Goal: Task Accomplishment & Management: Complete application form

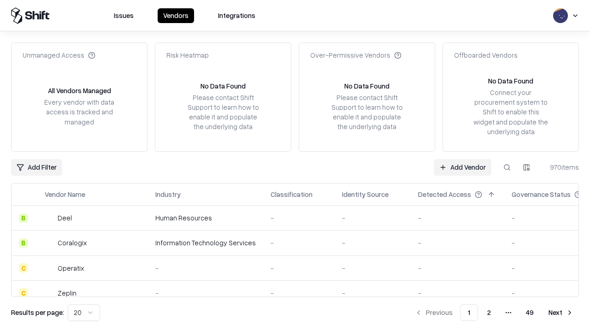
click at [462, 167] on link "Add Vendor" at bounding box center [462, 167] width 58 height 17
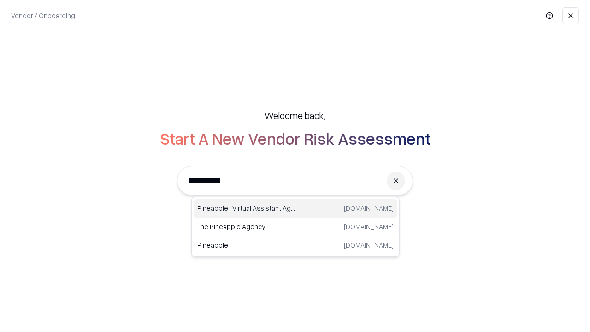
click at [295, 208] on div "Pineapple | Virtual Assistant Agency [DOMAIN_NAME]" at bounding box center [295, 208] width 204 height 18
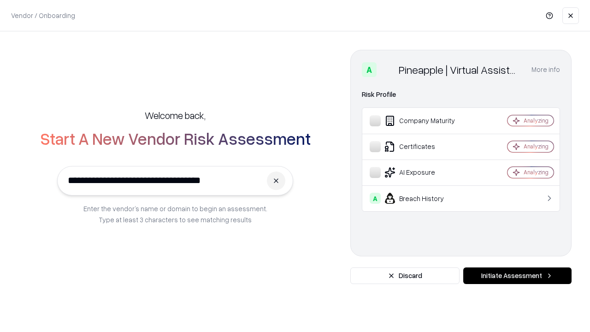
type input "**********"
click at [517, 275] on button "Initiate Assessment" at bounding box center [517, 275] width 108 height 17
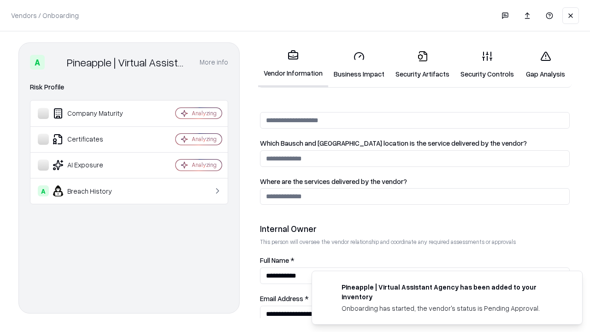
scroll to position [477, 0]
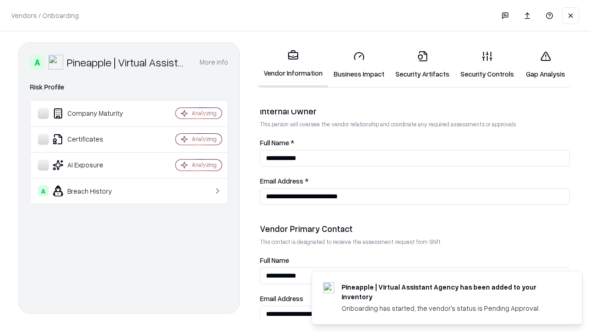
click at [359, 64] on link "Business Impact" at bounding box center [359, 64] width 62 height 43
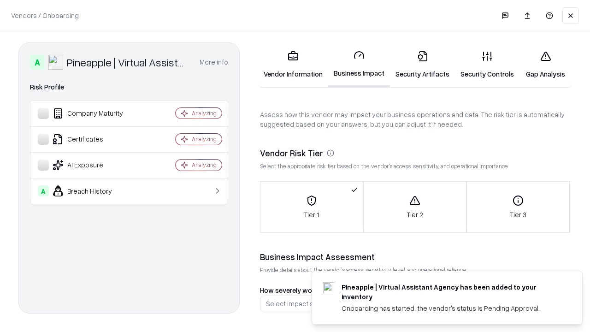
click at [422, 64] on link "Security Artifacts" at bounding box center [422, 64] width 65 height 43
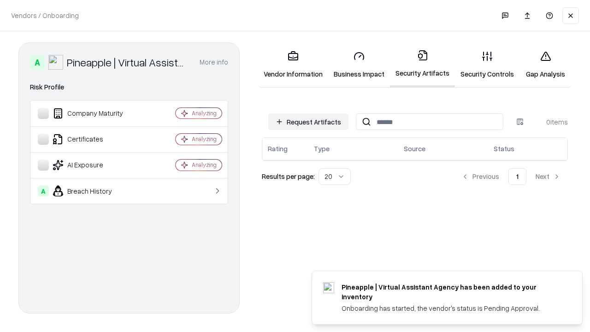
click at [308, 122] on button "Request Artifacts" at bounding box center [308, 121] width 80 height 17
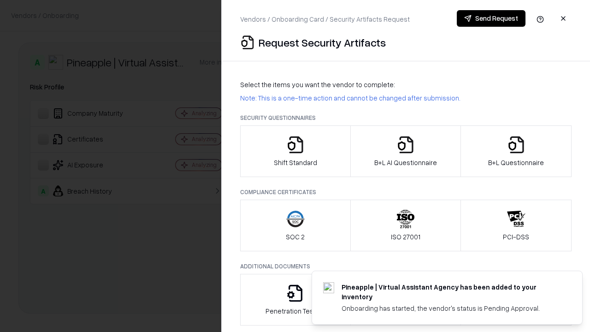
click at [295, 151] on icon "button" at bounding box center [295, 144] width 18 height 18
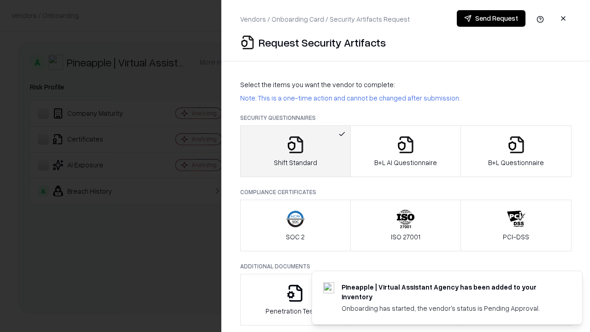
click at [491, 18] on button "Send Request" at bounding box center [490, 18] width 69 height 17
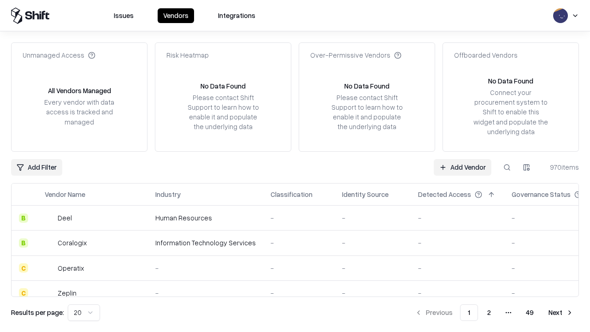
click at [507, 167] on button at bounding box center [506, 167] width 17 height 17
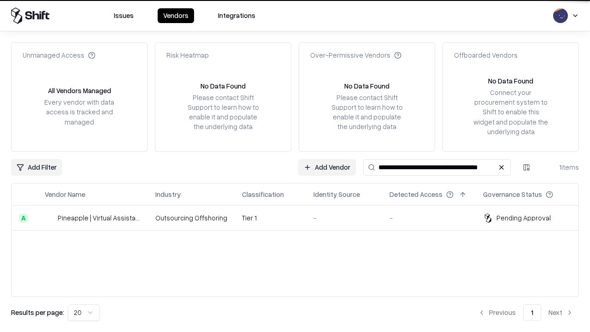
type input "**********"
click at [300, 217] on td "Tier 1" at bounding box center [269, 217] width 71 height 25
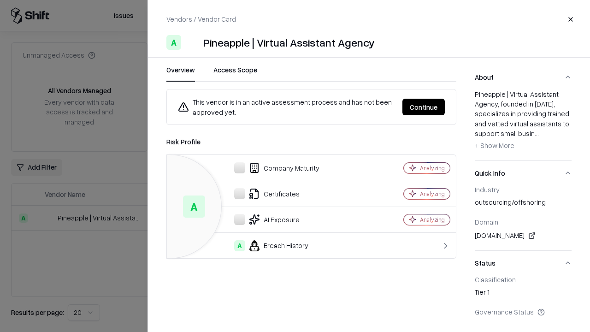
click at [423, 107] on button "Continue" at bounding box center [423, 107] width 42 height 17
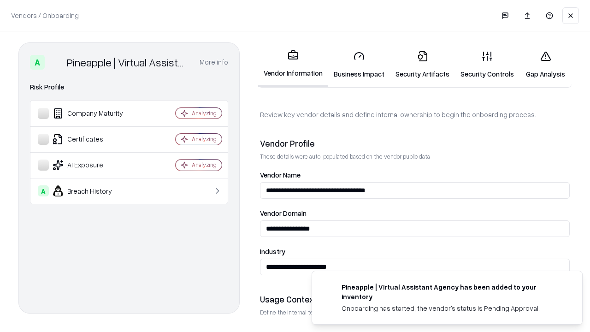
click at [422, 64] on link "Security Artifacts" at bounding box center [422, 64] width 65 height 43
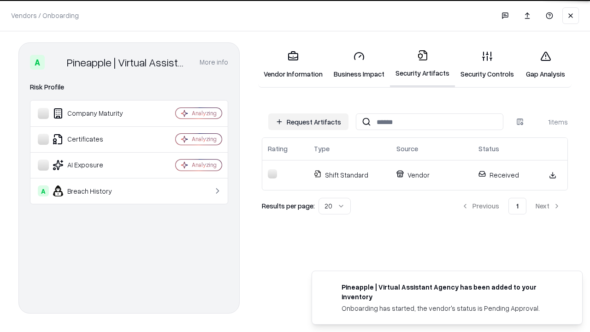
click at [487, 64] on link "Security Controls" at bounding box center [487, 64] width 64 height 43
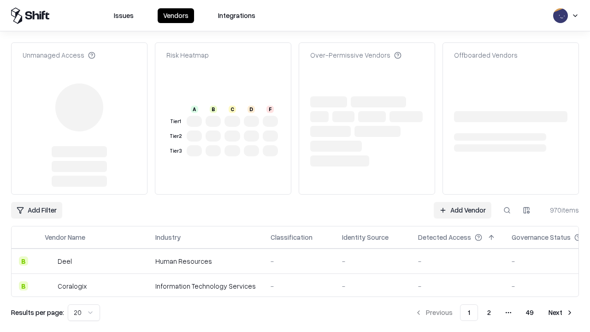
click at [462, 202] on link "Add Vendor" at bounding box center [462, 210] width 58 height 17
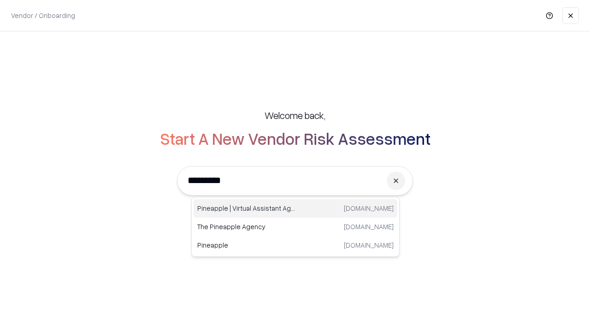
click at [295, 208] on div "Pineapple | Virtual Assistant Agency [DOMAIN_NAME]" at bounding box center [295, 208] width 204 height 18
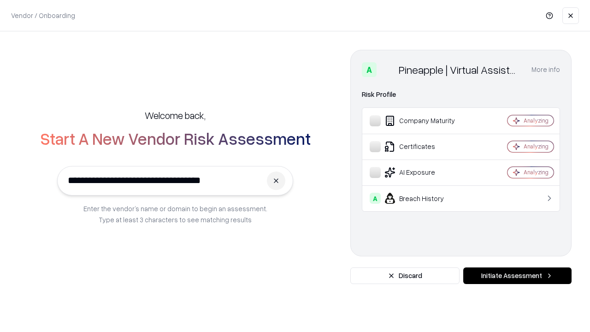
type input "**********"
click at [517, 275] on button "Initiate Assessment" at bounding box center [517, 275] width 108 height 17
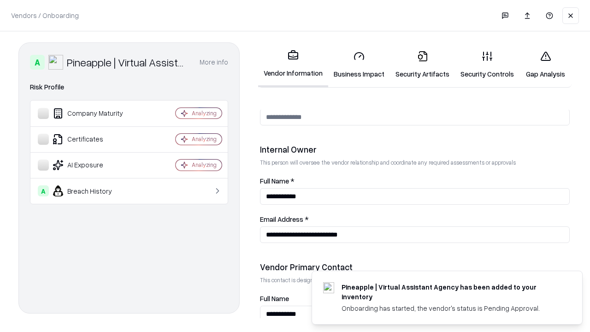
scroll to position [477, 0]
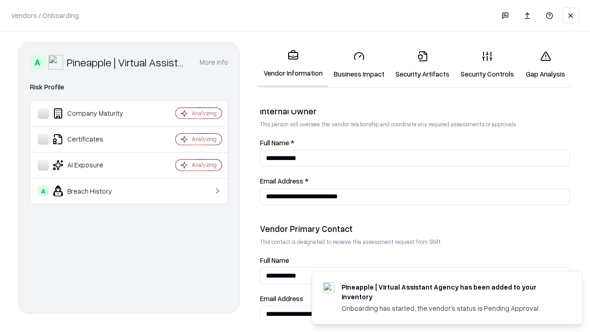
click at [545, 64] on link "Gap Analysis" at bounding box center [545, 64] width 52 height 43
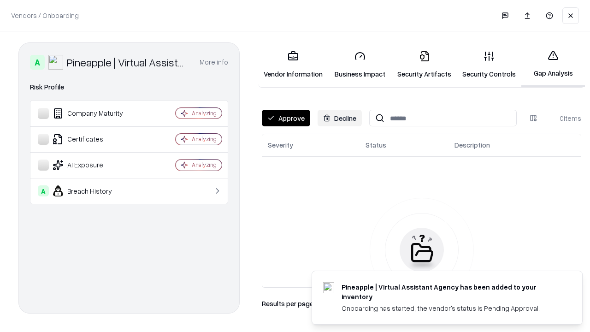
click at [286, 118] on button "Approve" at bounding box center [286, 118] width 48 height 17
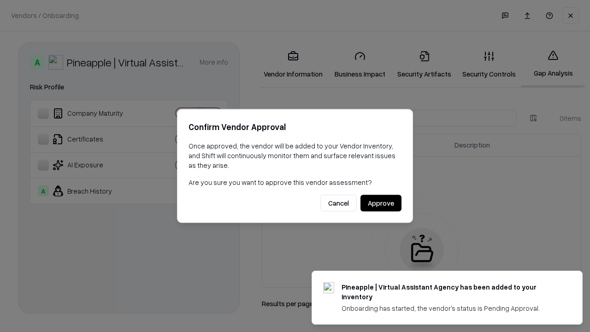
click at [380, 203] on button "Approve" at bounding box center [380, 203] width 41 height 17
